Goal: Navigation & Orientation: Find specific page/section

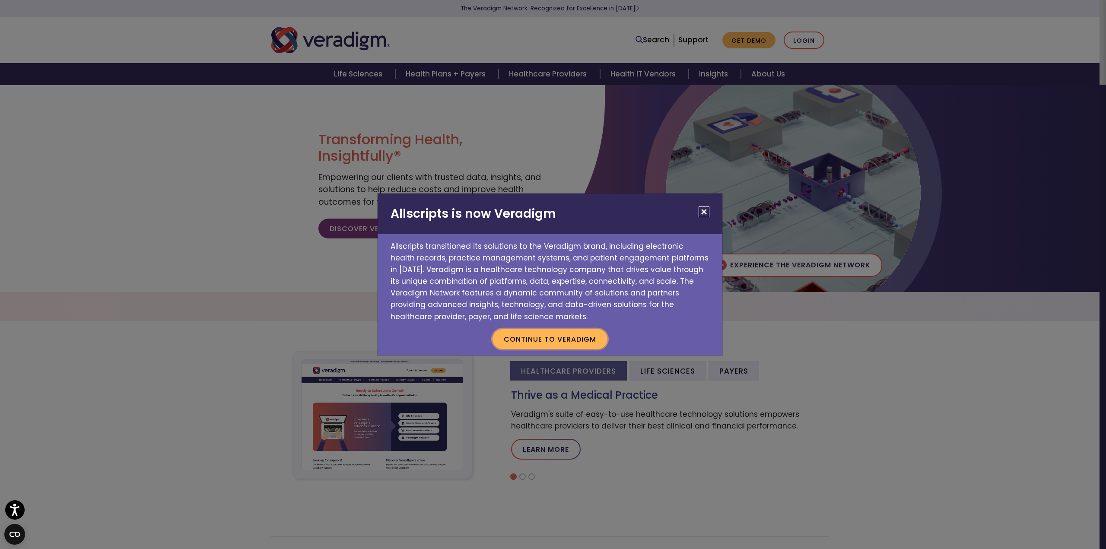
click at [548, 336] on button "Continue to Veradigm" at bounding box center [550, 339] width 115 height 20
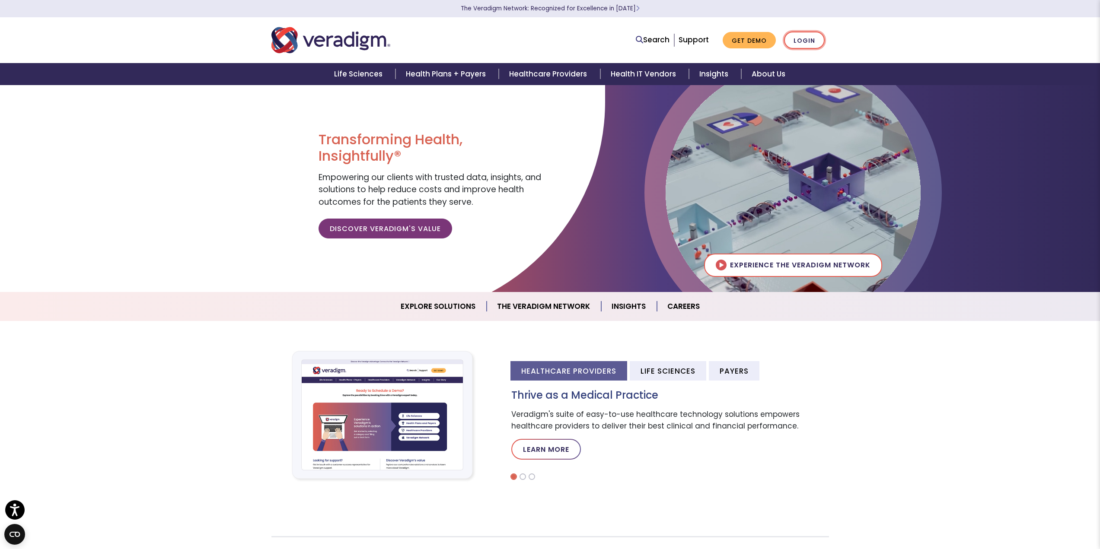
click at [810, 38] on link "Login" at bounding box center [804, 41] width 41 height 18
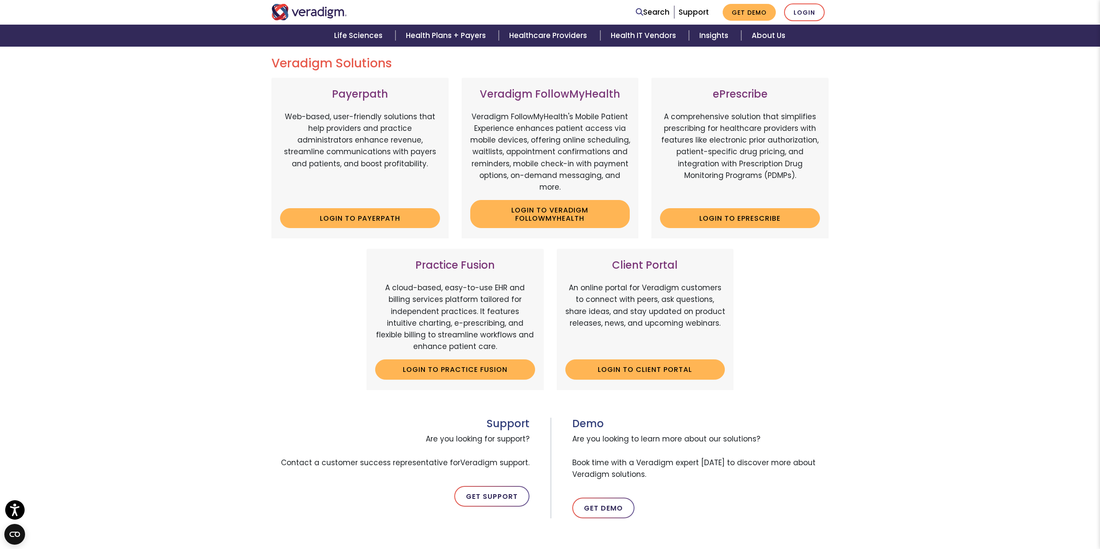
scroll to position [86, 0]
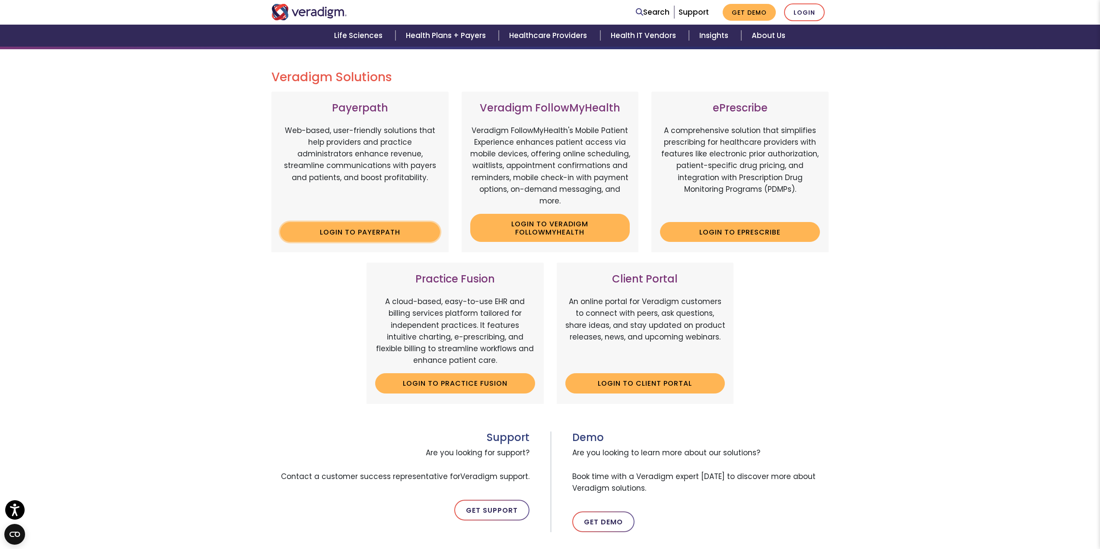
click at [363, 230] on link "Login to Payerpath" at bounding box center [360, 232] width 160 height 20
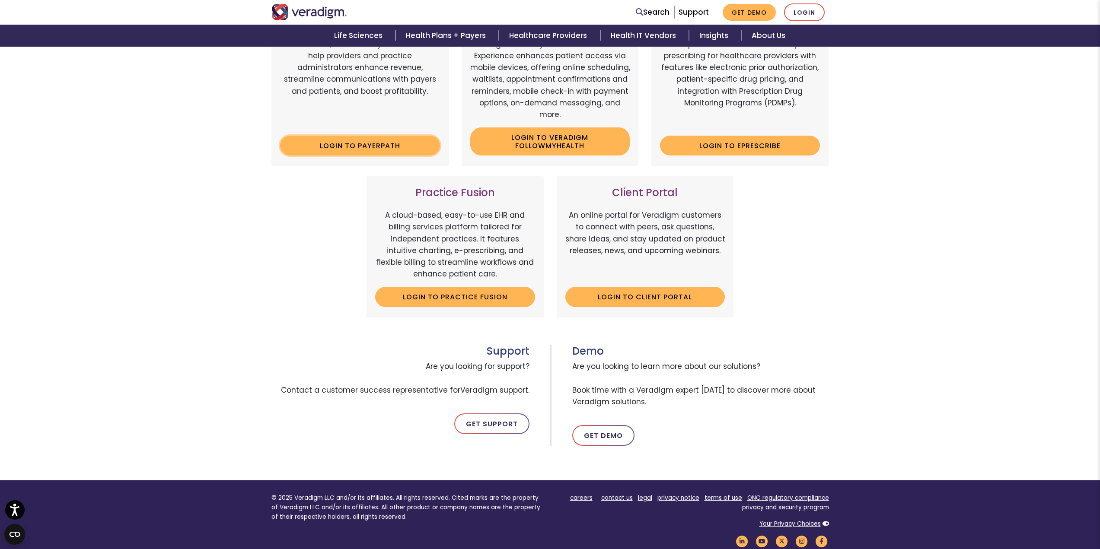
scroll to position [130, 0]
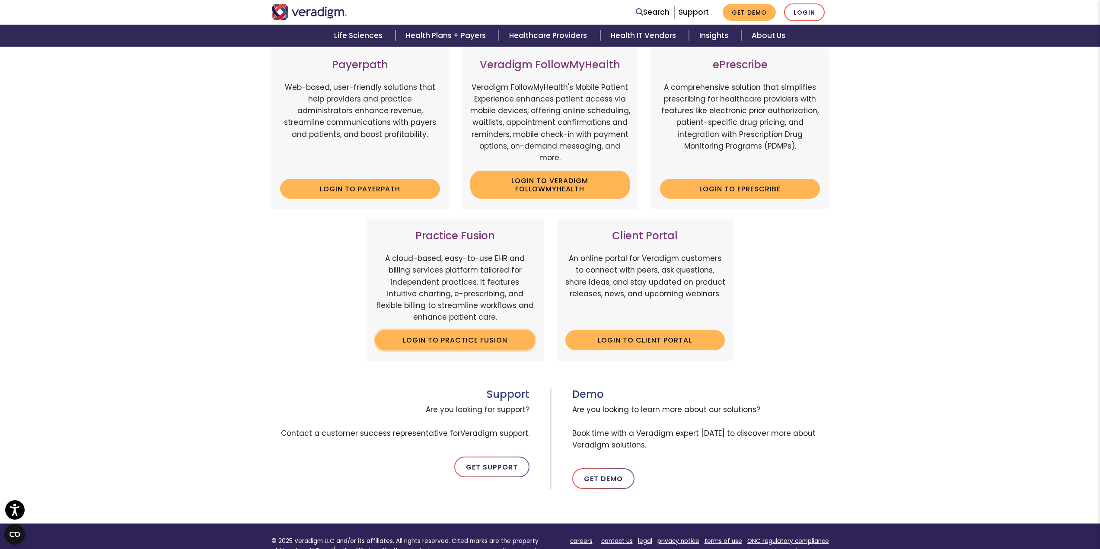
click at [458, 339] on link "Login to Practice Fusion" at bounding box center [455, 340] width 160 height 20
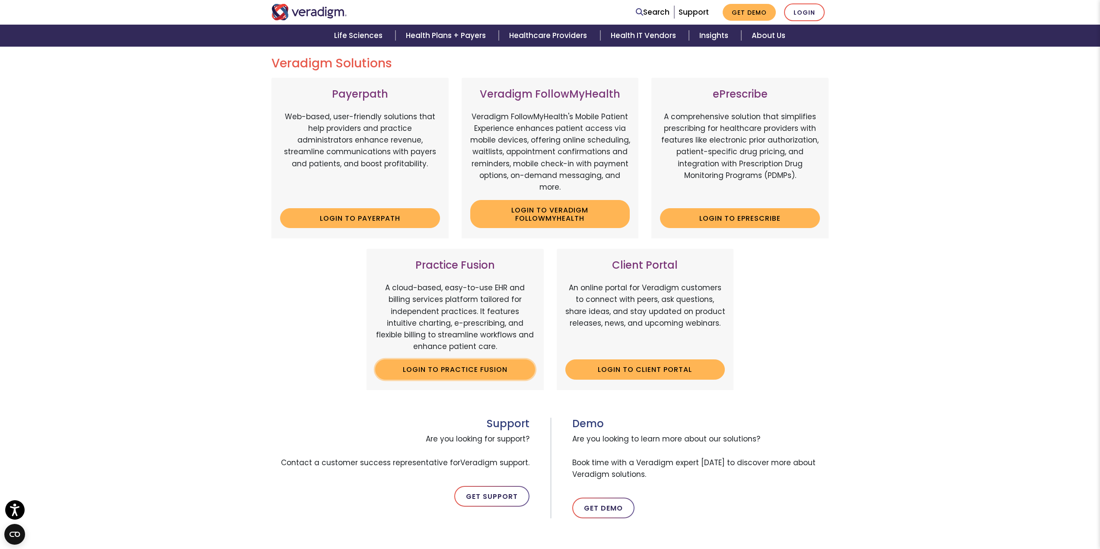
scroll to position [86, 0]
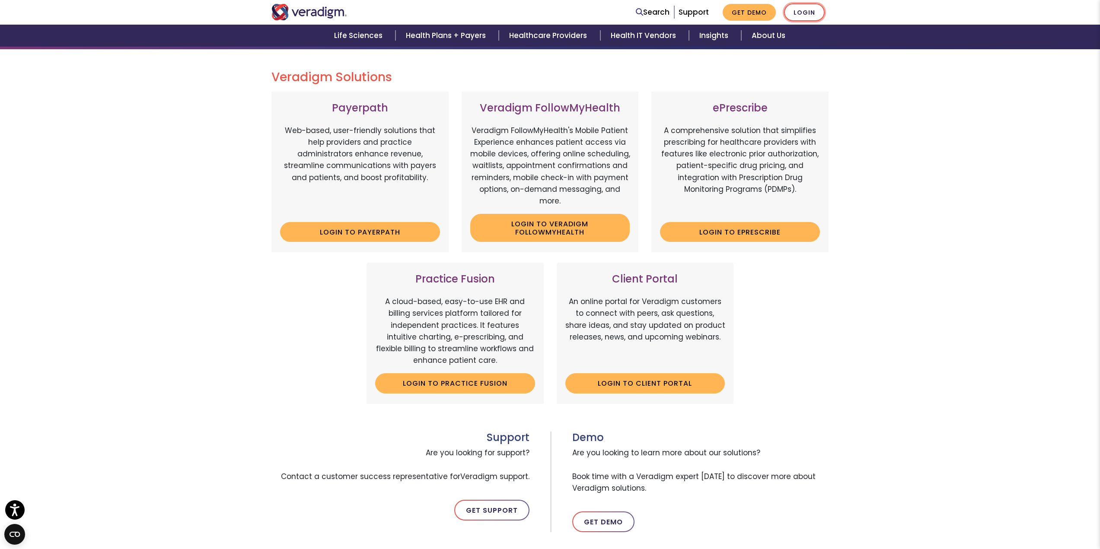
click at [805, 10] on link "Login" at bounding box center [804, 12] width 41 height 18
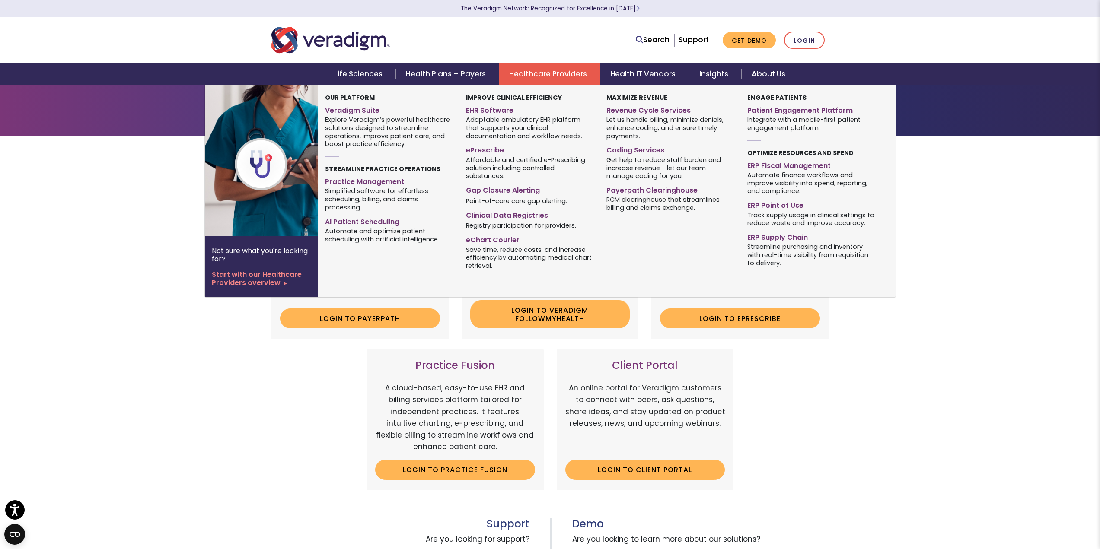
click at [542, 73] on link "Healthcare Providers" at bounding box center [549, 74] width 101 height 22
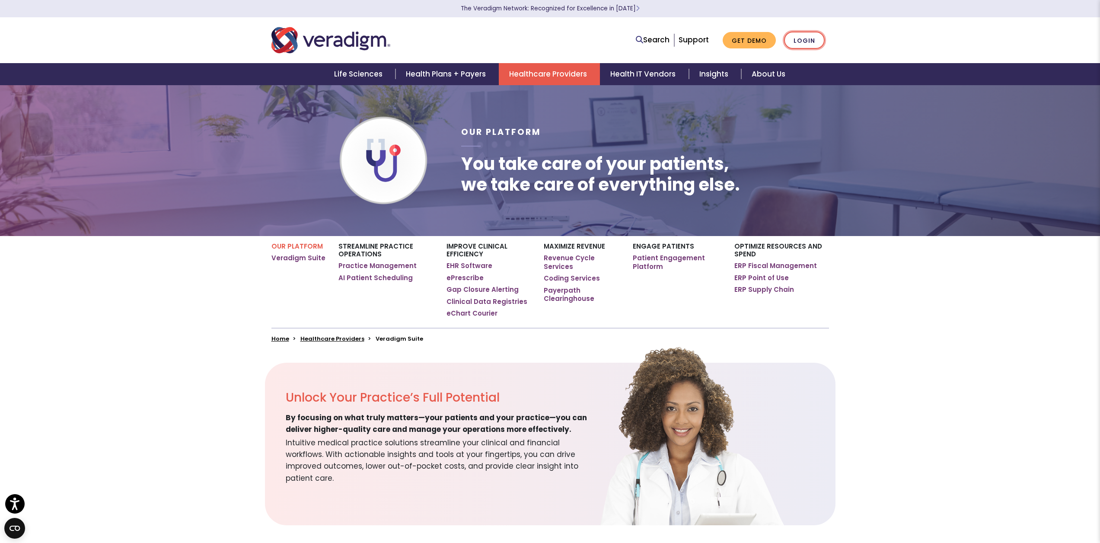
click at [812, 40] on link "Login" at bounding box center [804, 41] width 41 height 18
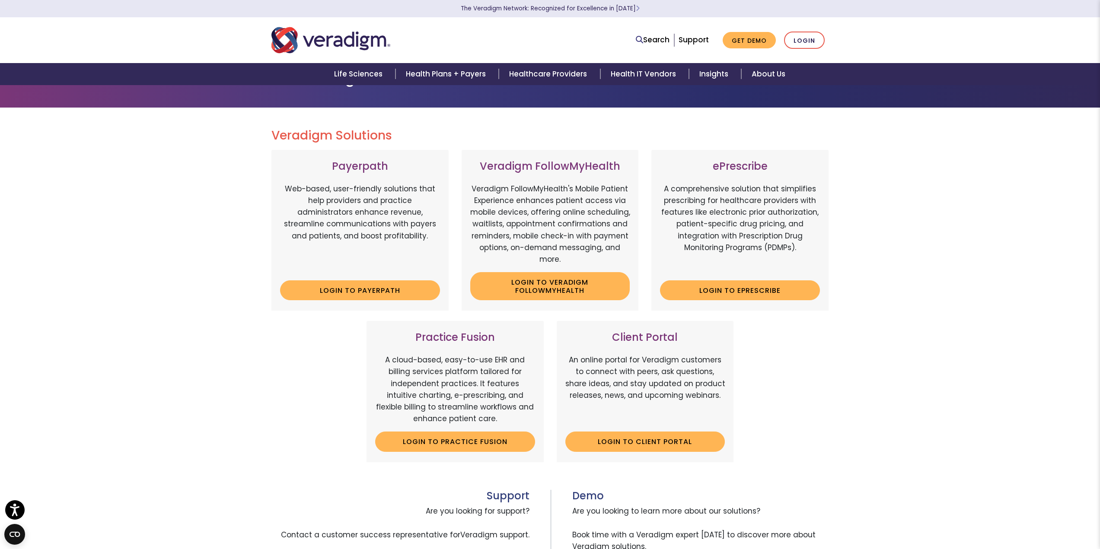
scroll to position [43, 0]
